Goal: Task Accomplishment & Management: Use online tool/utility

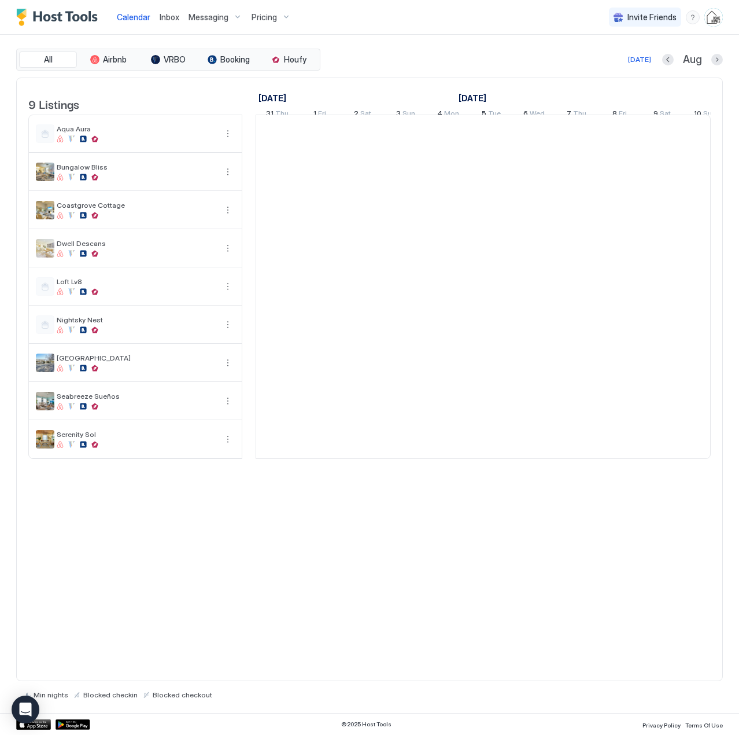
scroll to position [0, 643]
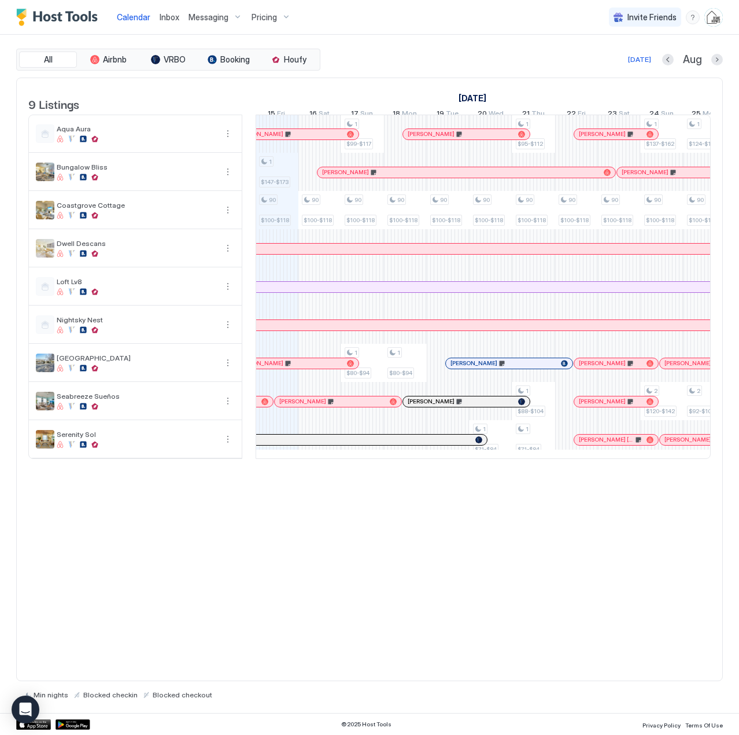
click at [266, 405] on div at bounding box center [265, 401] width 7 height 7
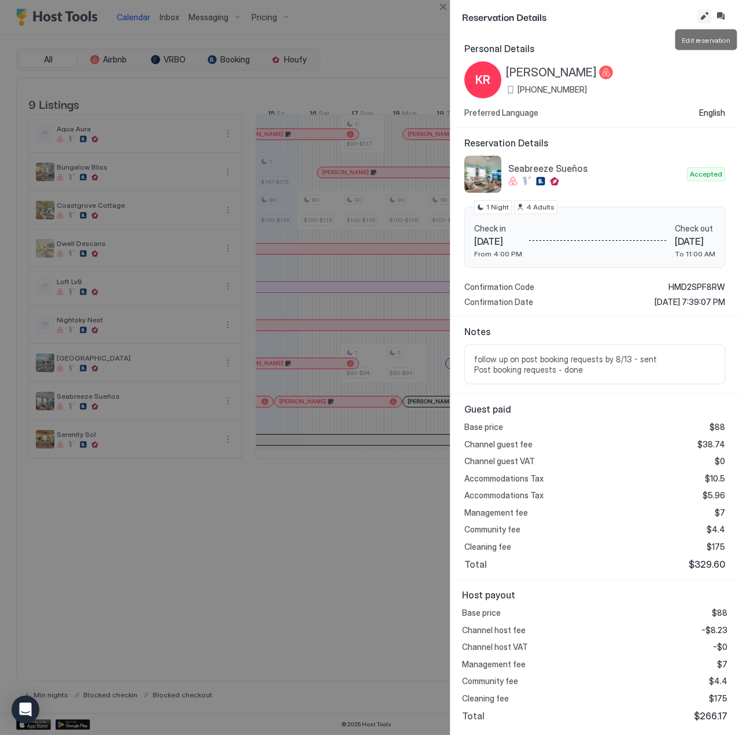
click at [702, 14] on button "Edit reservation" at bounding box center [705, 16] width 14 height 14
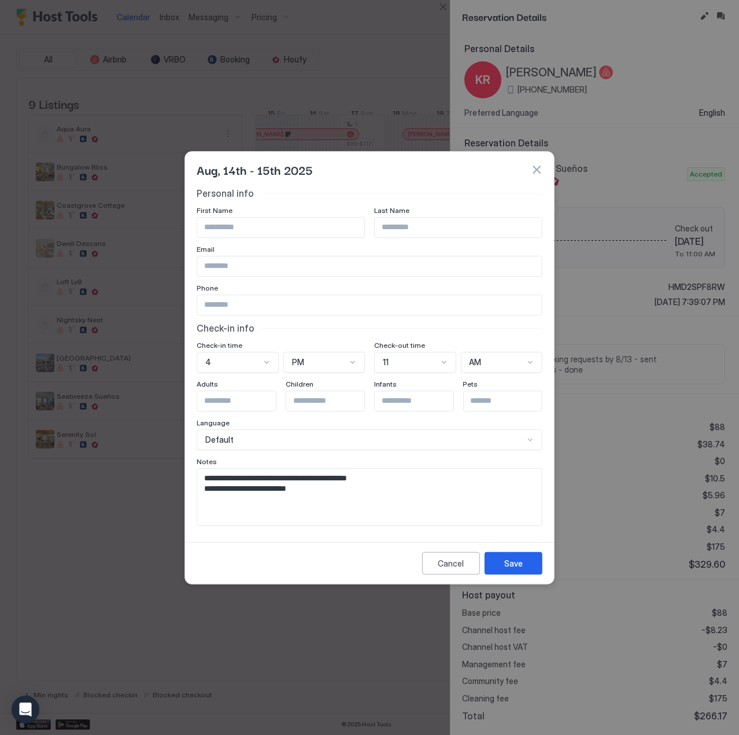
click at [349, 499] on textarea "**********" at bounding box center [369, 496] width 345 height 57
paste textarea "**********"
type textarea "**********"
click at [525, 561] on button "Save" at bounding box center [514, 563] width 58 height 23
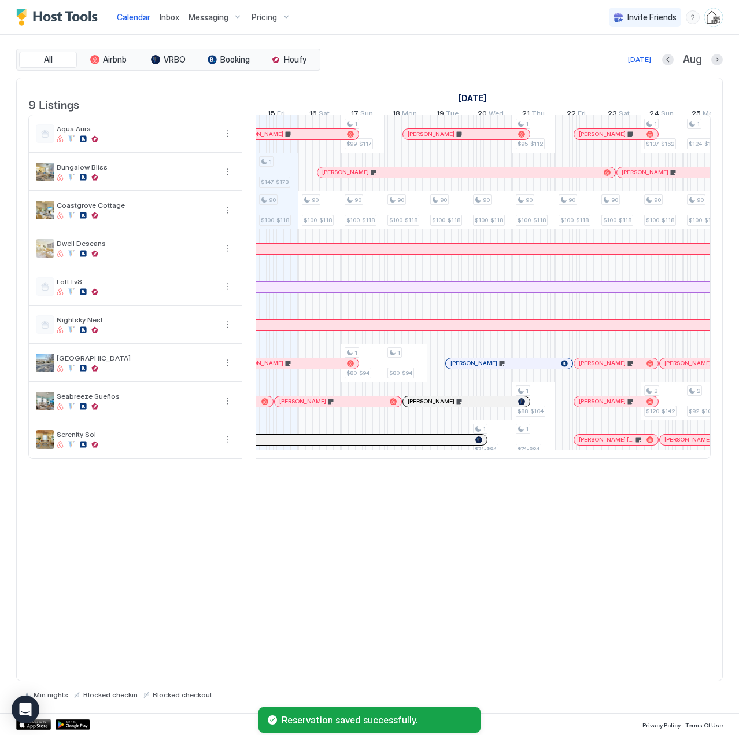
click at [267, 405] on div at bounding box center [265, 401] width 7 height 7
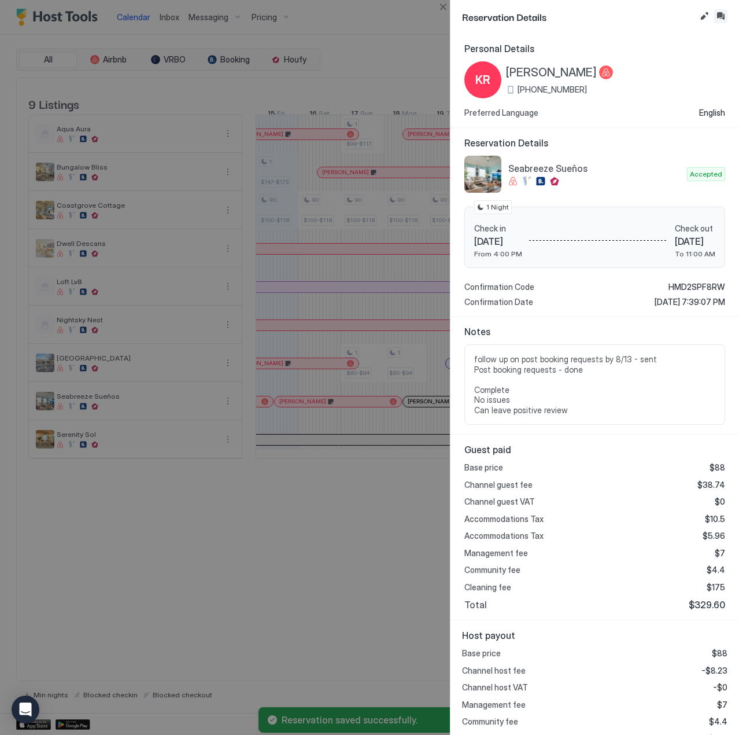
click at [719, 13] on button "Inbox" at bounding box center [721, 16] width 14 height 14
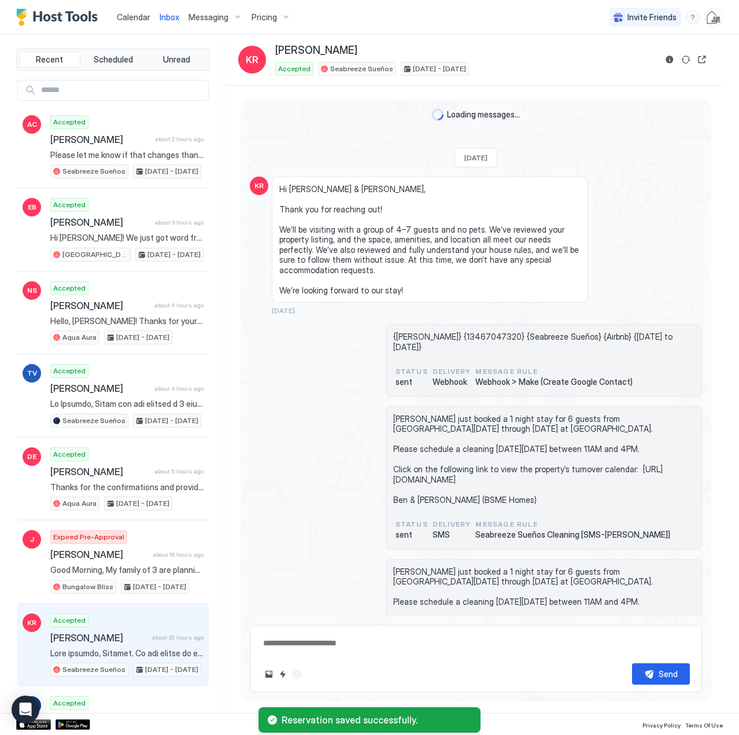
scroll to position [2402, 0]
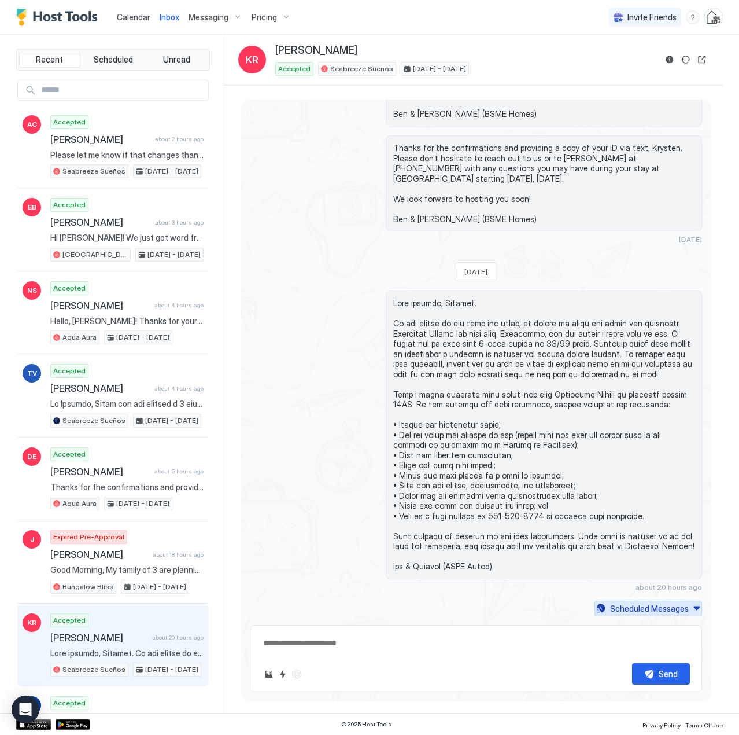
click at [648, 611] on div "Scheduled Messages" at bounding box center [649, 608] width 79 height 12
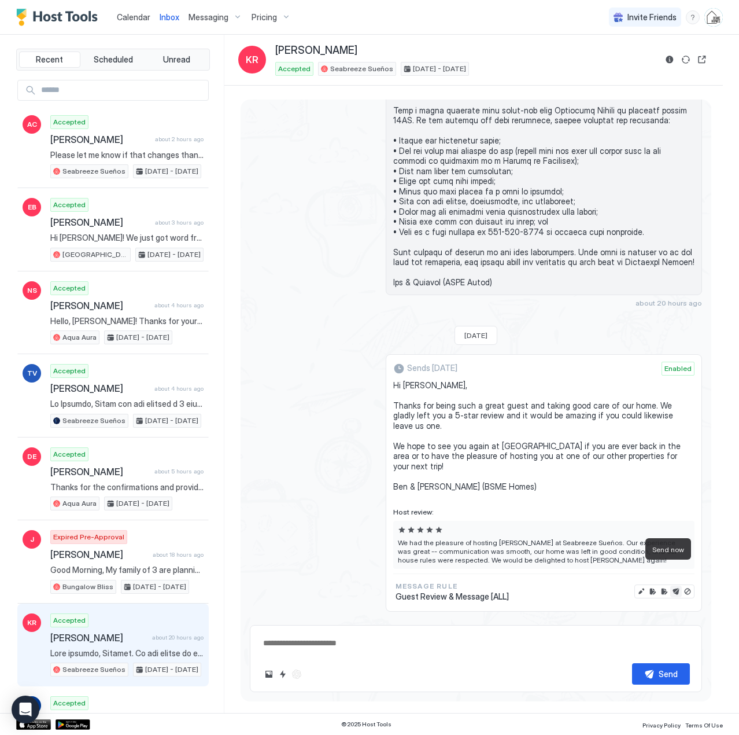
click at [671, 586] on button "Send now" at bounding box center [677, 592] width 12 height 12
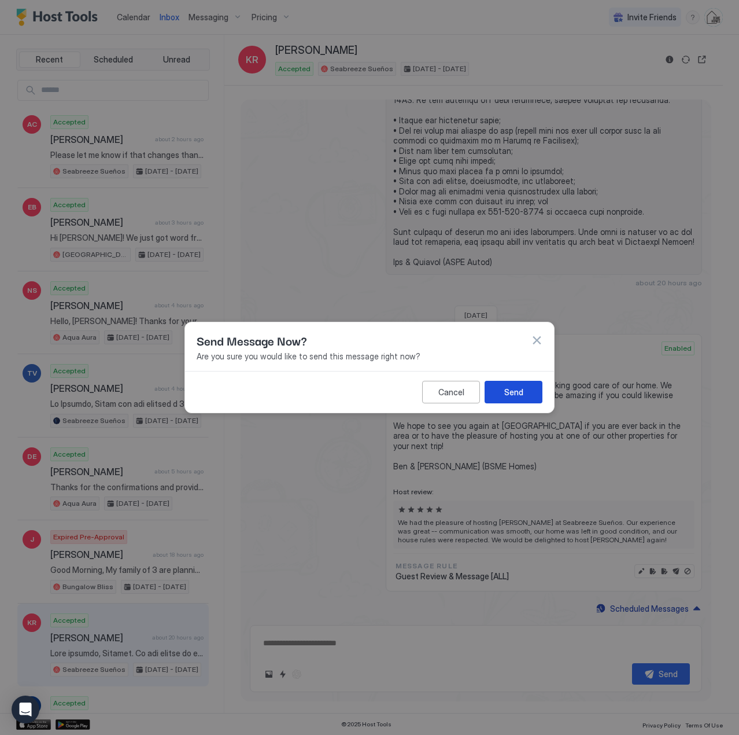
click at [519, 391] on div "Send" at bounding box center [514, 392] width 19 height 12
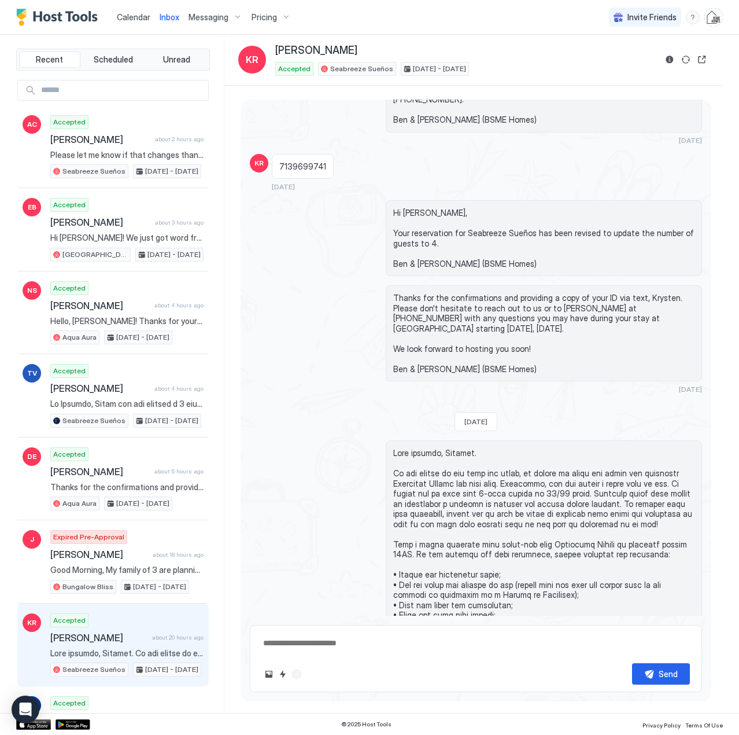
scroll to position [2542, 0]
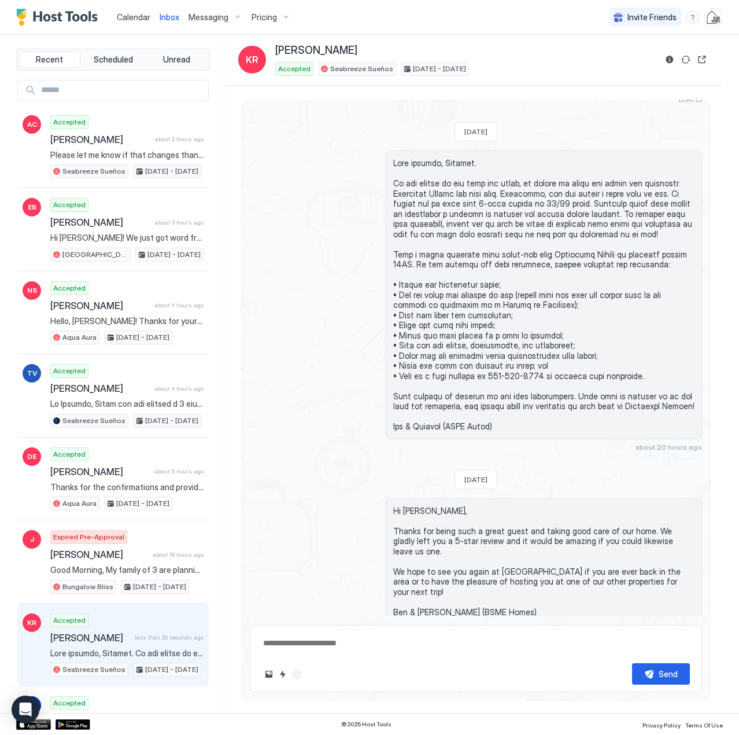
drag, startPoint x: 141, startPoint y: 18, endPoint x: 120, endPoint y: 1, distance: 26.7
click at [141, 18] on span "Calendar" at bounding box center [134, 17] width 34 height 10
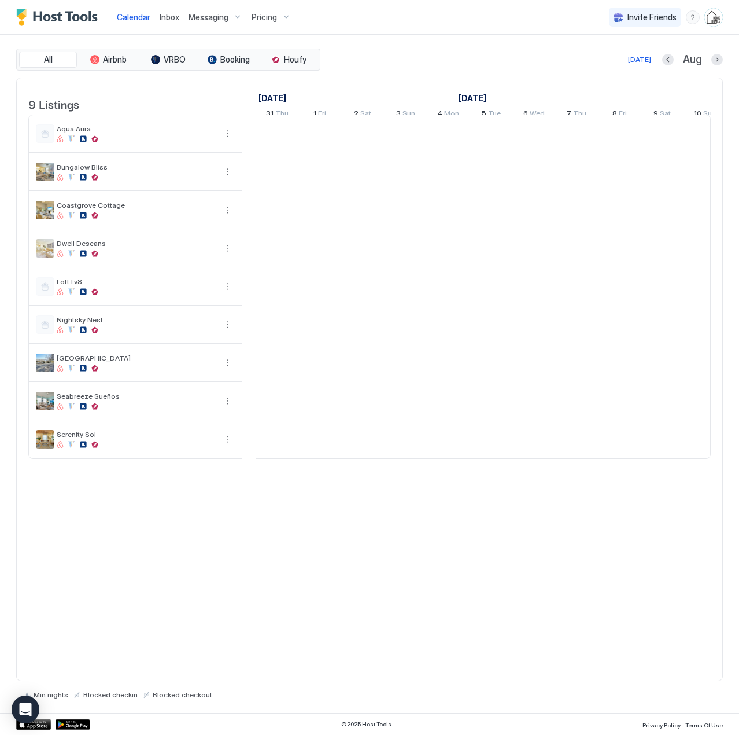
scroll to position [0, 643]
